Goal: Information Seeking & Learning: Learn about a topic

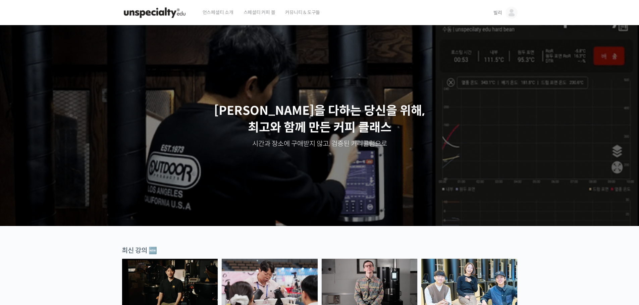
click at [515, 11] on img at bounding box center [511, 13] width 12 height 12
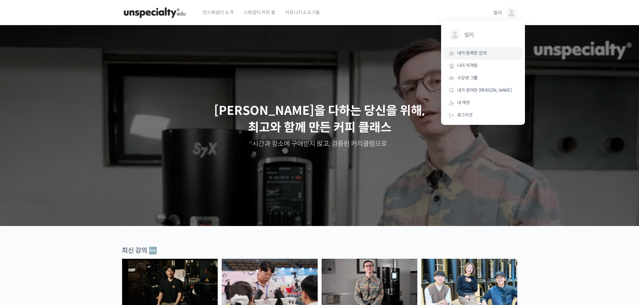
click at [476, 57] on link "내가 등록한 강의" at bounding box center [483, 53] width 78 height 12
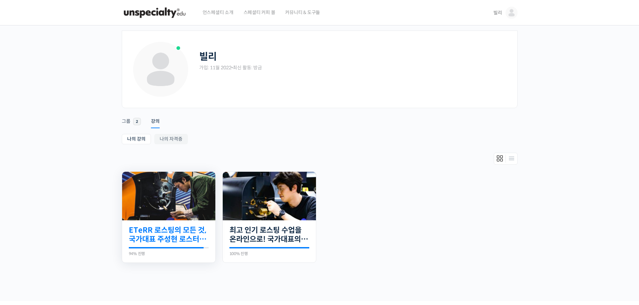
click at [167, 233] on link "ETeRR 로스팅의 모든 것, 국가대표 주성현 로스터의 심화 클래스" at bounding box center [169, 235] width 80 height 18
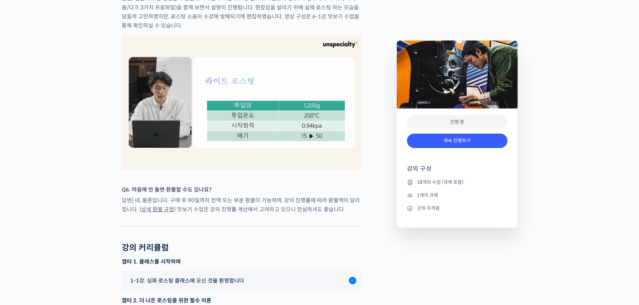
scroll to position [3621, 0]
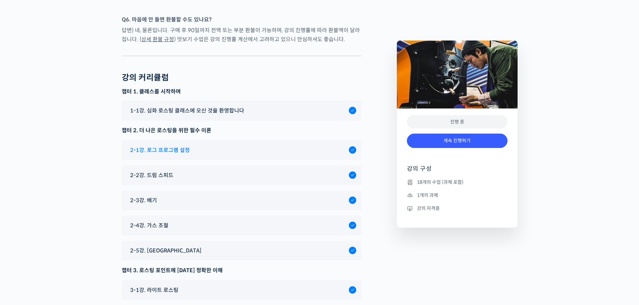
click at [167, 155] on span "2-1강. 로그 프로그램 설정" at bounding box center [160, 150] width 60 height 9
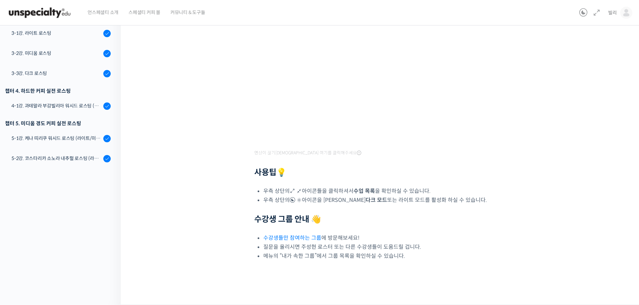
scroll to position [70, 0]
